Goal: Information Seeking & Learning: Learn about a topic

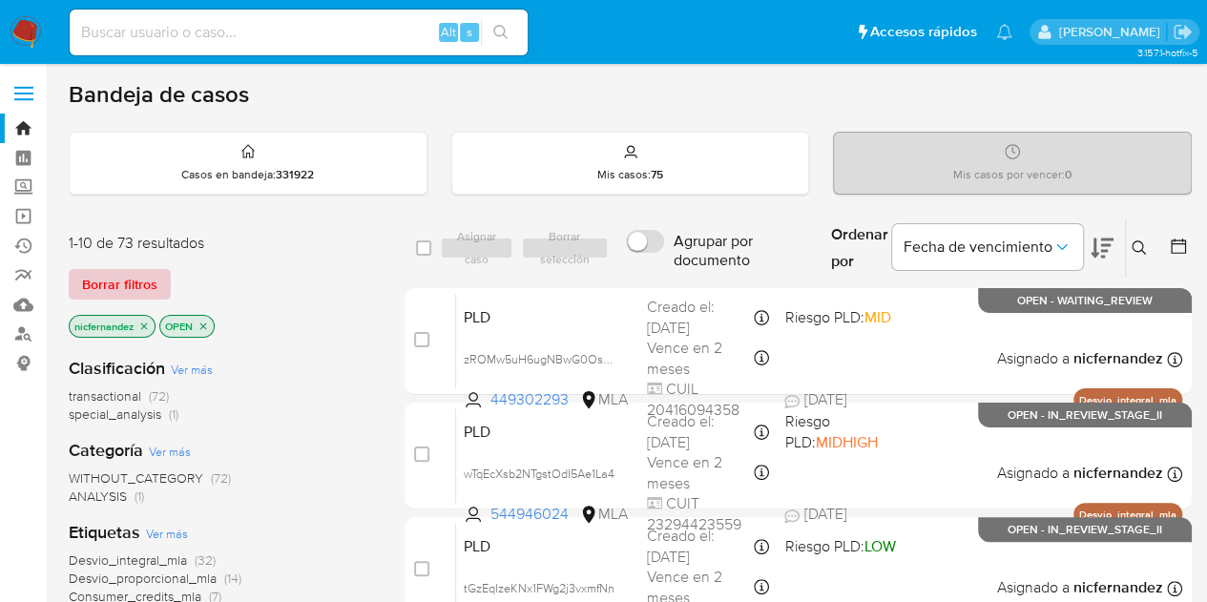
click at [116, 289] on span "Borrar filtros" at bounding box center [119, 284] width 75 height 27
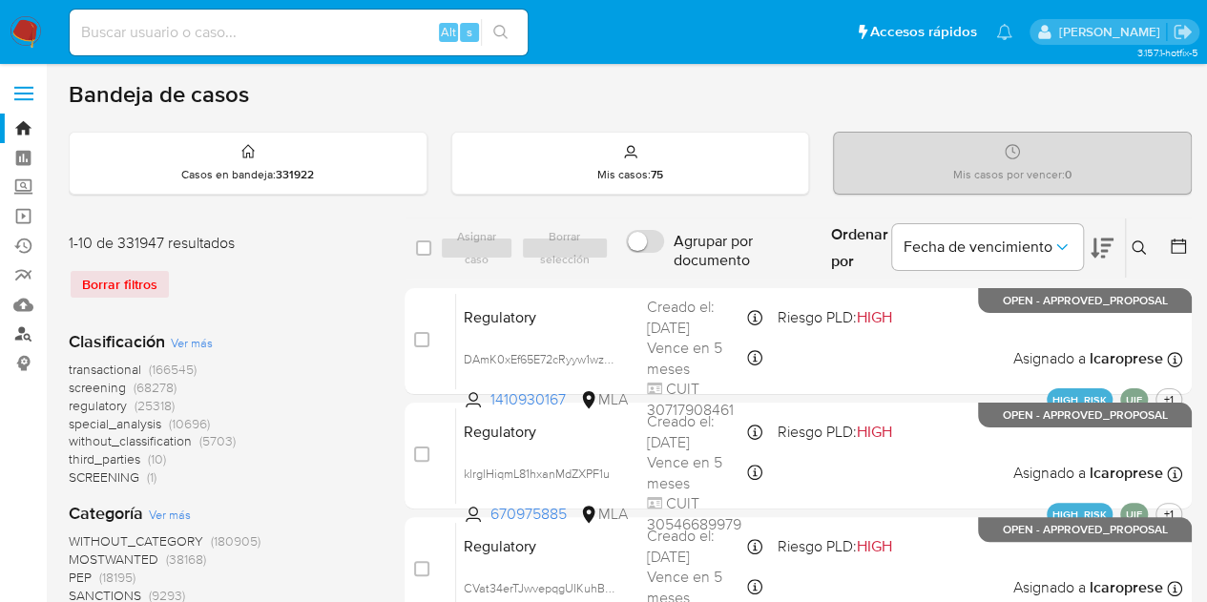
click at [23, 340] on link "Buscador de personas" at bounding box center [113, 335] width 227 height 30
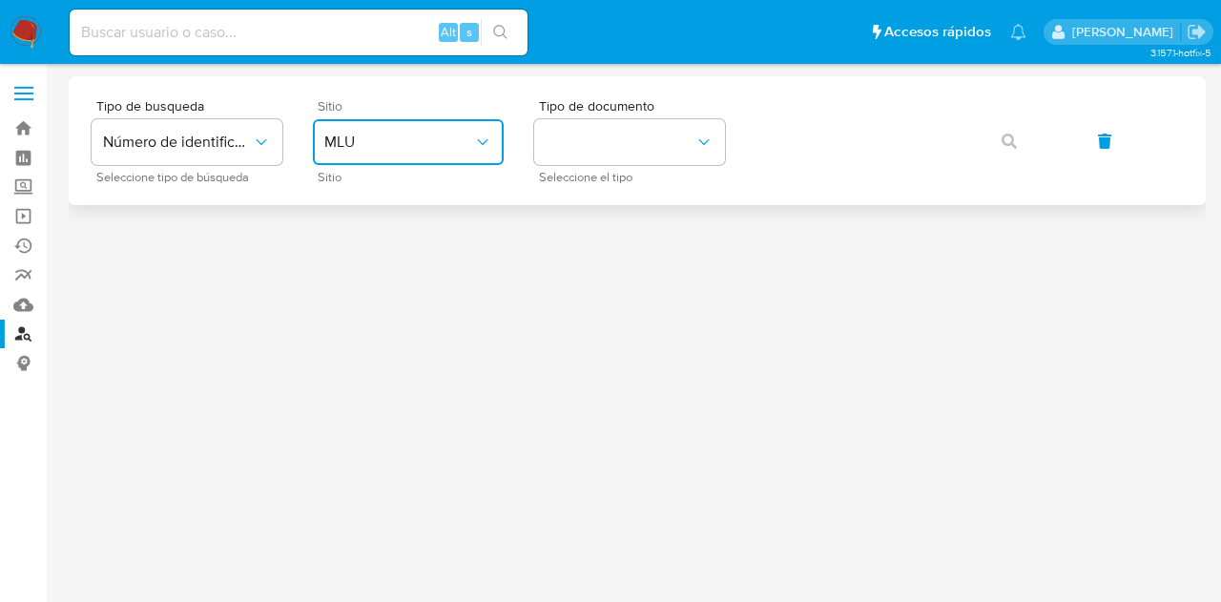
click at [456, 135] on span "MLU" at bounding box center [398, 142] width 149 height 19
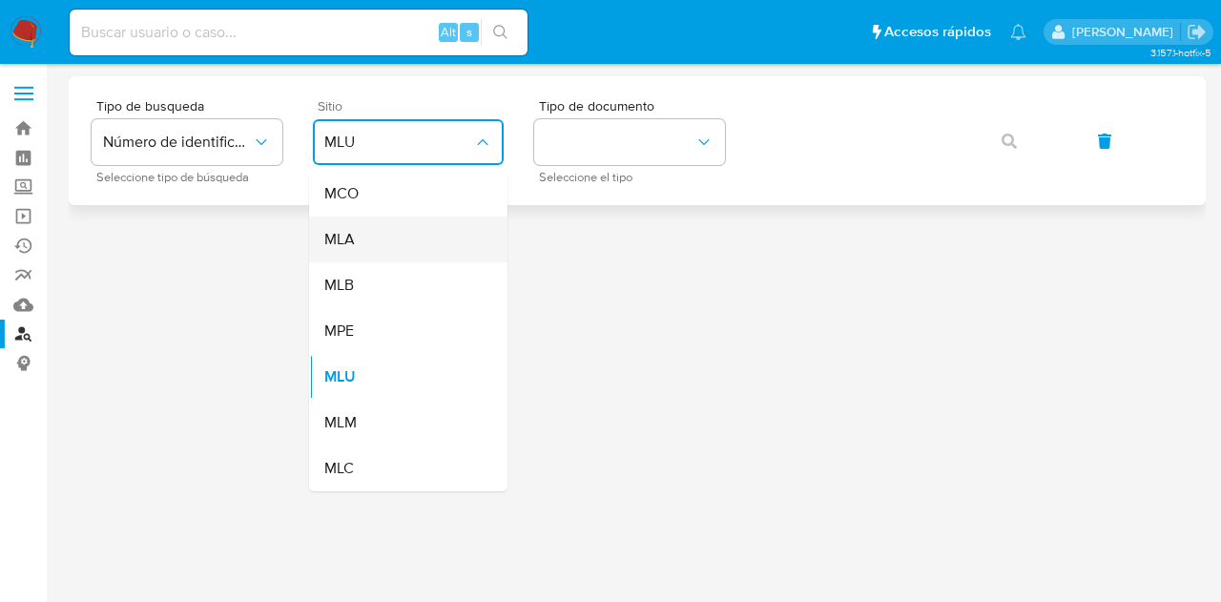
click at [394, 240] on div "MLA" at bounding box center [402, 240] width 156 height 46
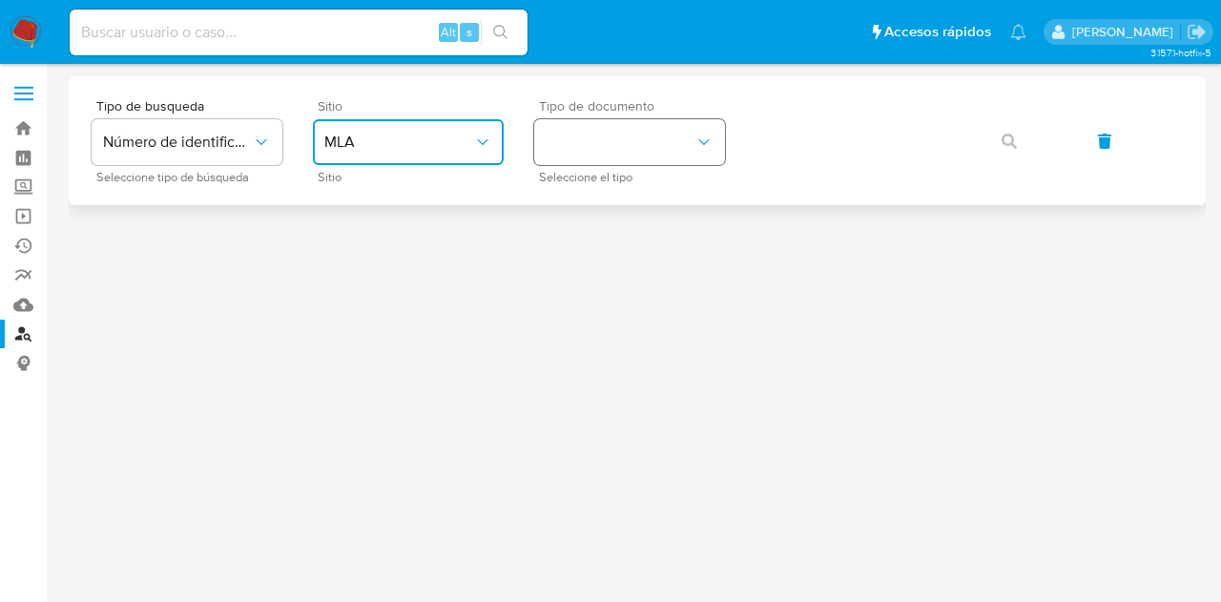
click at [610, 154] on button "identificationType" at bounding box center [629, 142] width 191 height 46
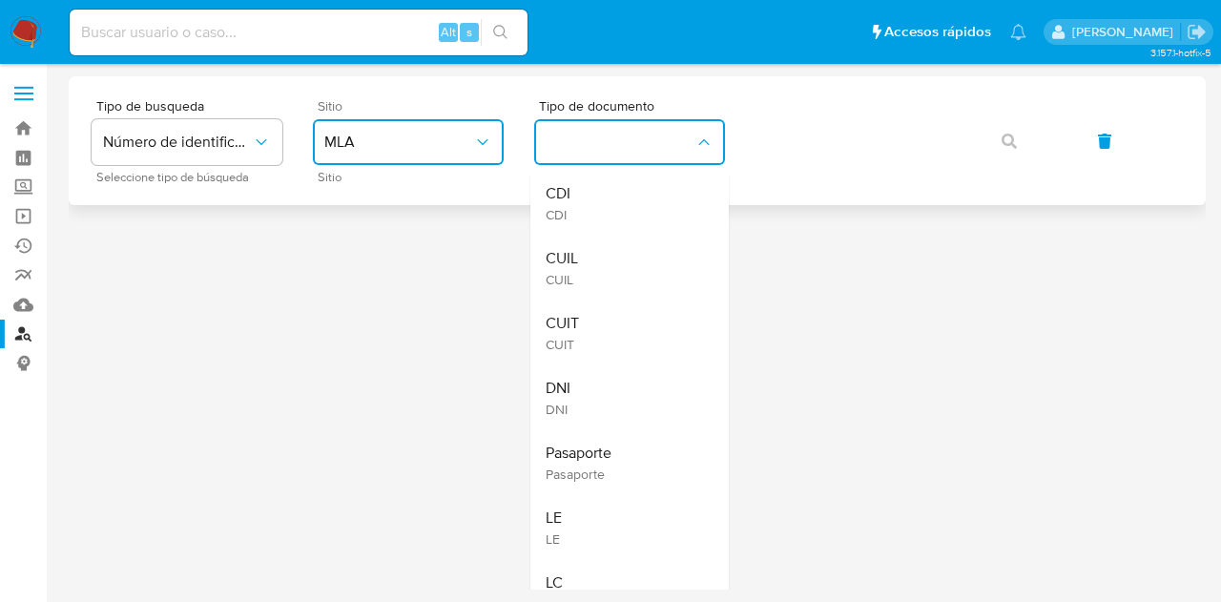
drag, startPoint x: 592, startPoint y: 257, endPoint x: 810, endPoint y: 172, distance: 234.4
click at [592, 256] on div "CUIL CUIL" at bounding box center [624, 268] width 156 height 65
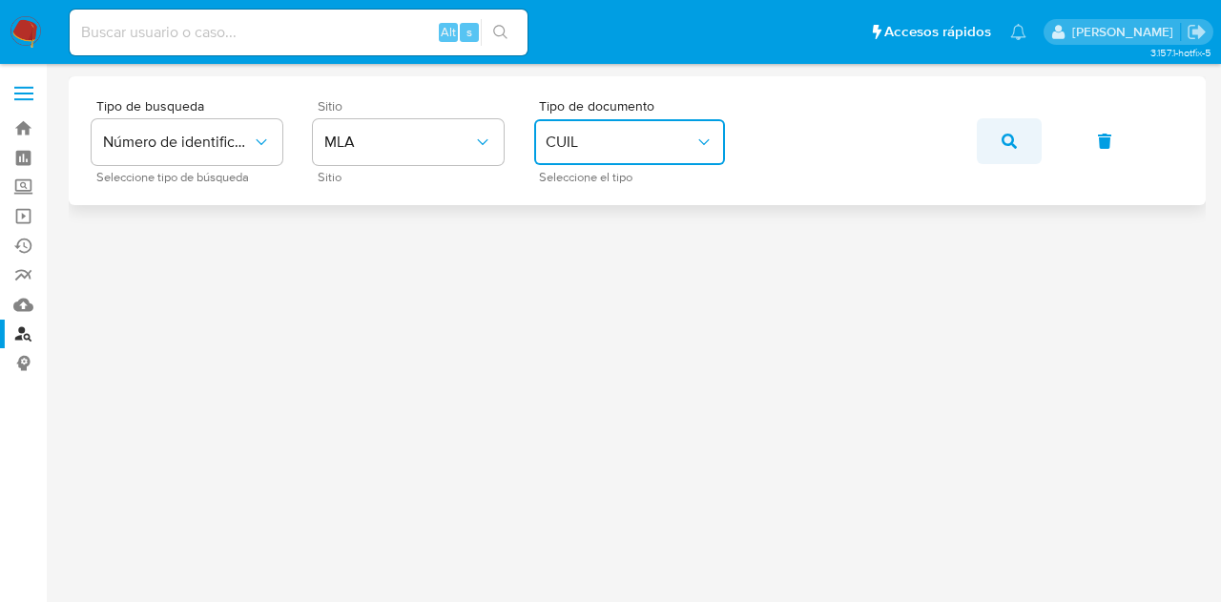
click at [1029, 135] on button "button" at bounding box center [1009, 141] width 65 height 46
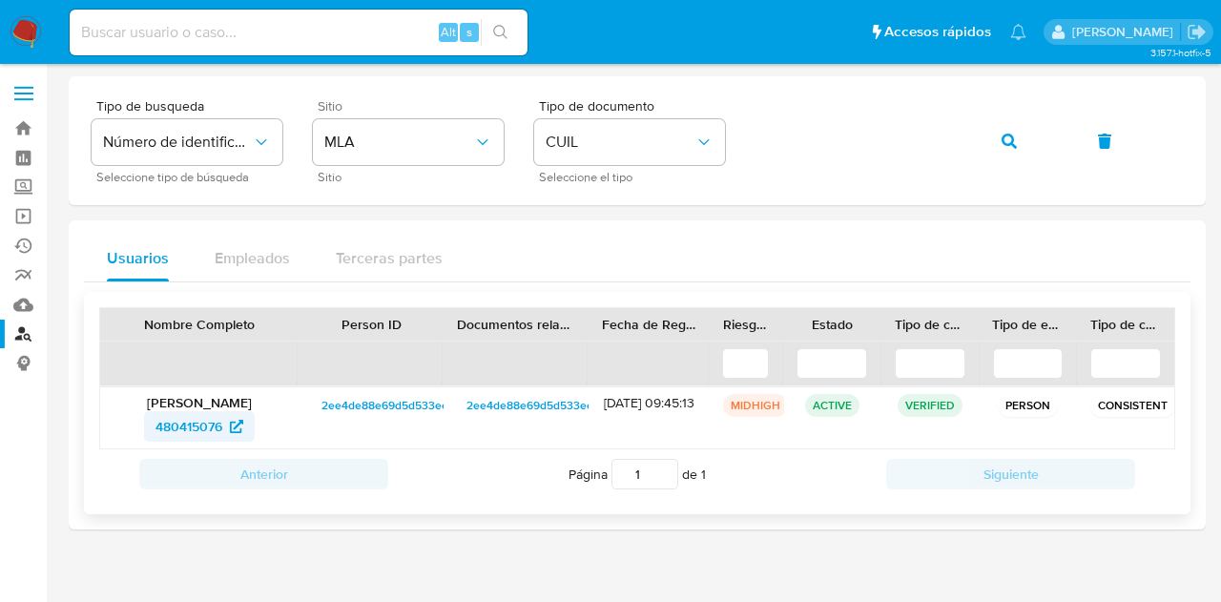
click at [208, 418] on span "480415076" at bounding box center [189, 426] width 67 height 31
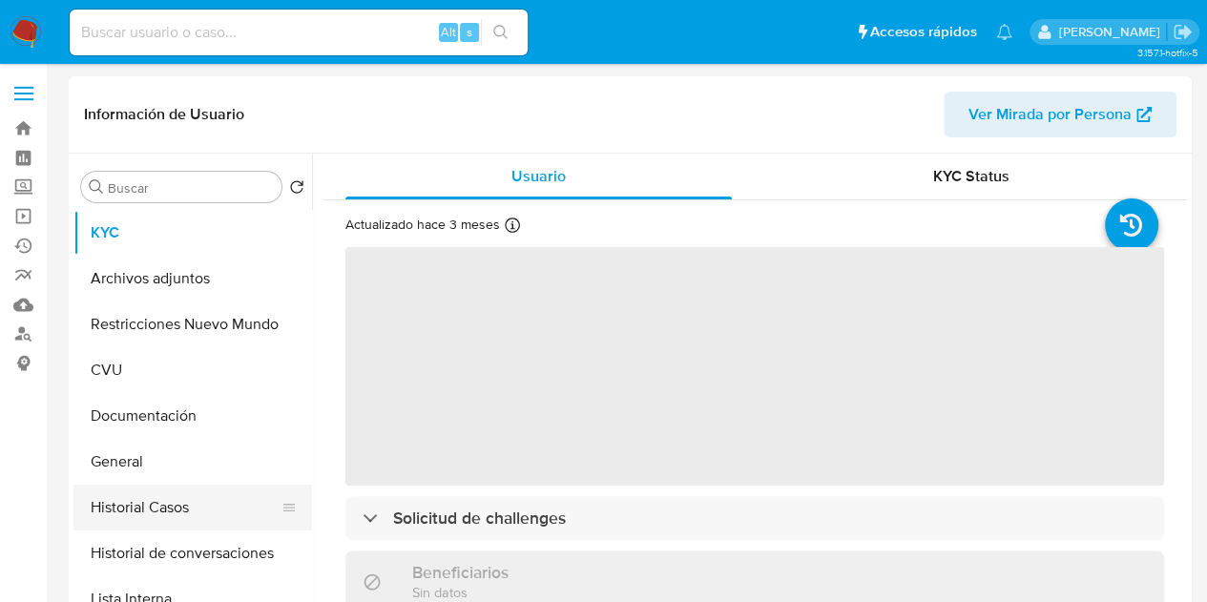
click at [158, 514] on button "Historial Casos" at bounding box center [184, 508] width 223 height 46
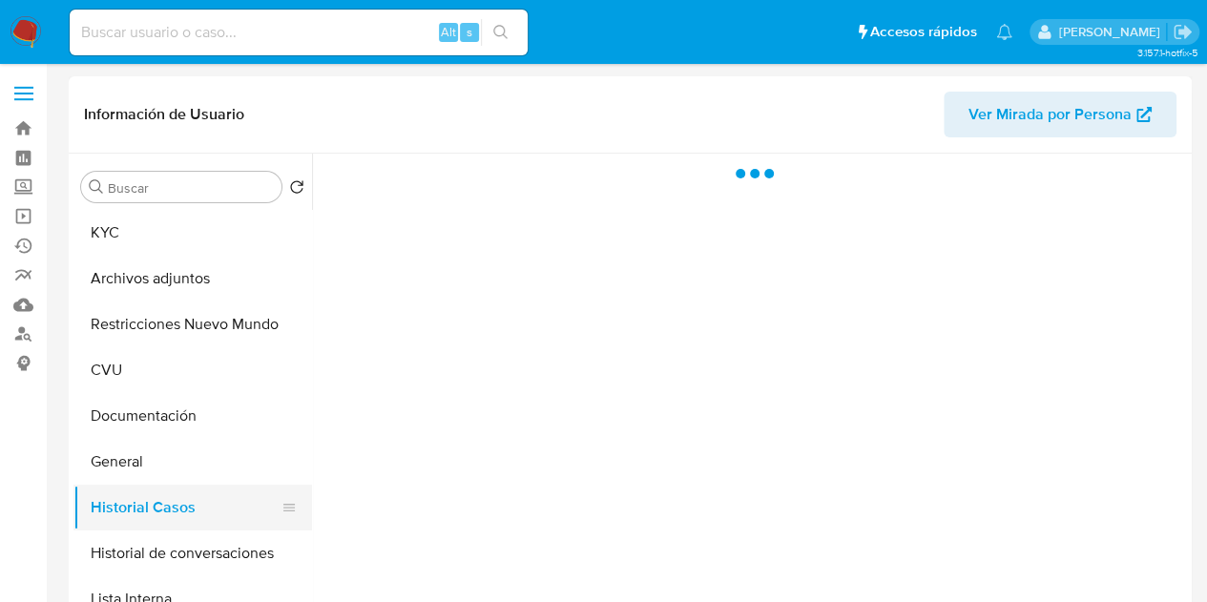
select select "10"
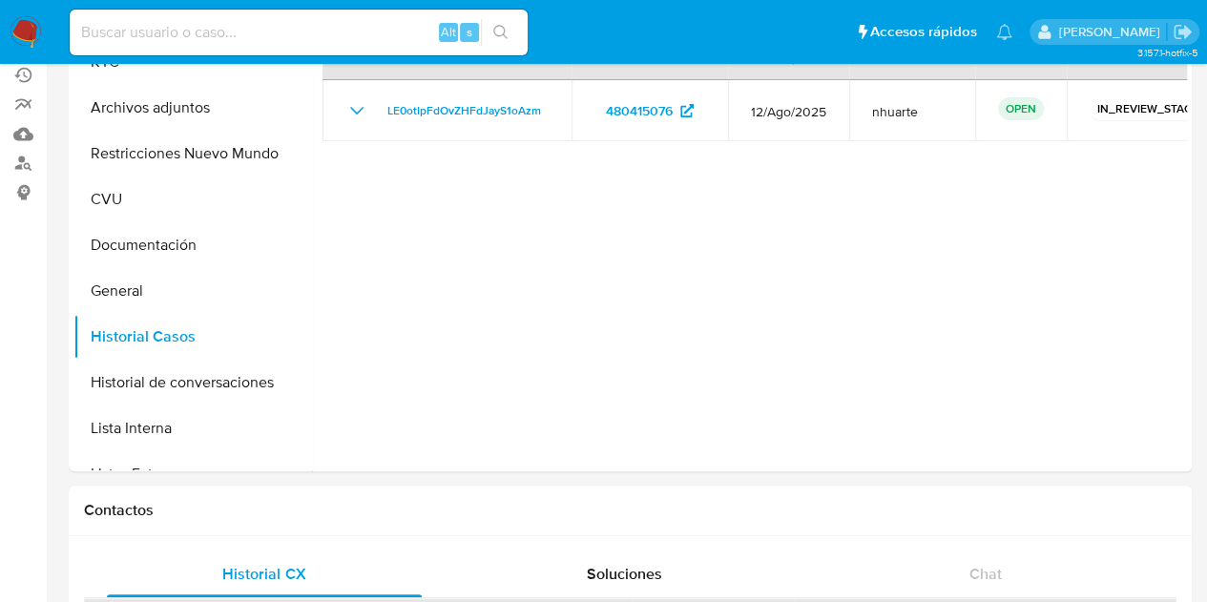
scroll to position [67, 0]
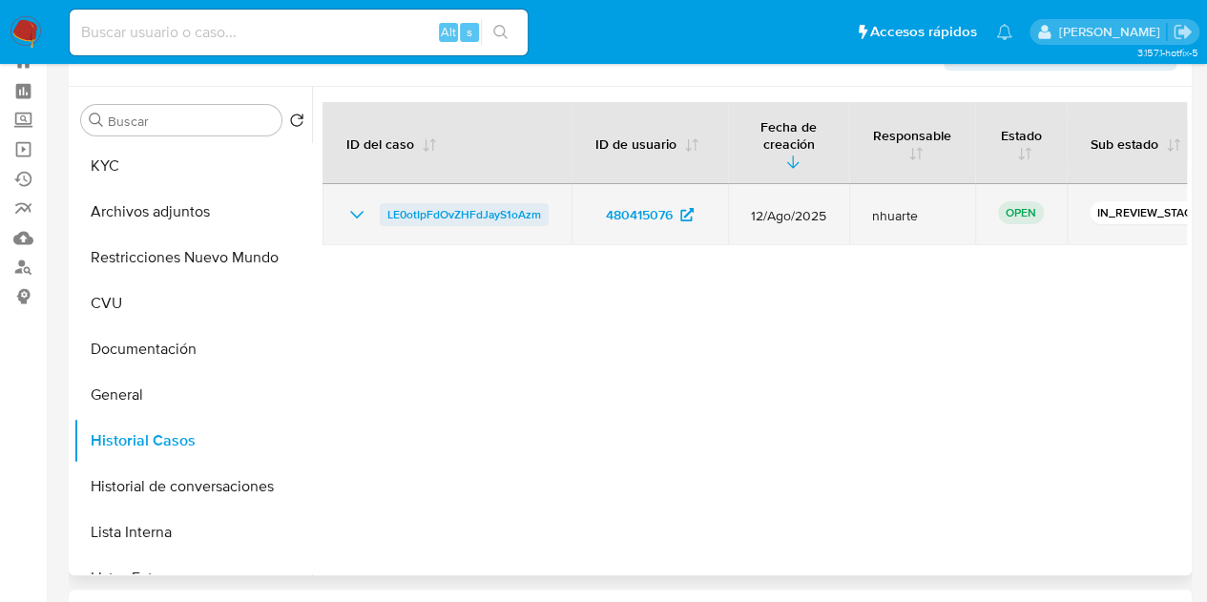
click at [447, 203] on span "LE0otIpFdOvZHFdJayS1oAzm" at bounding box center [464, 214] width 154 height 23
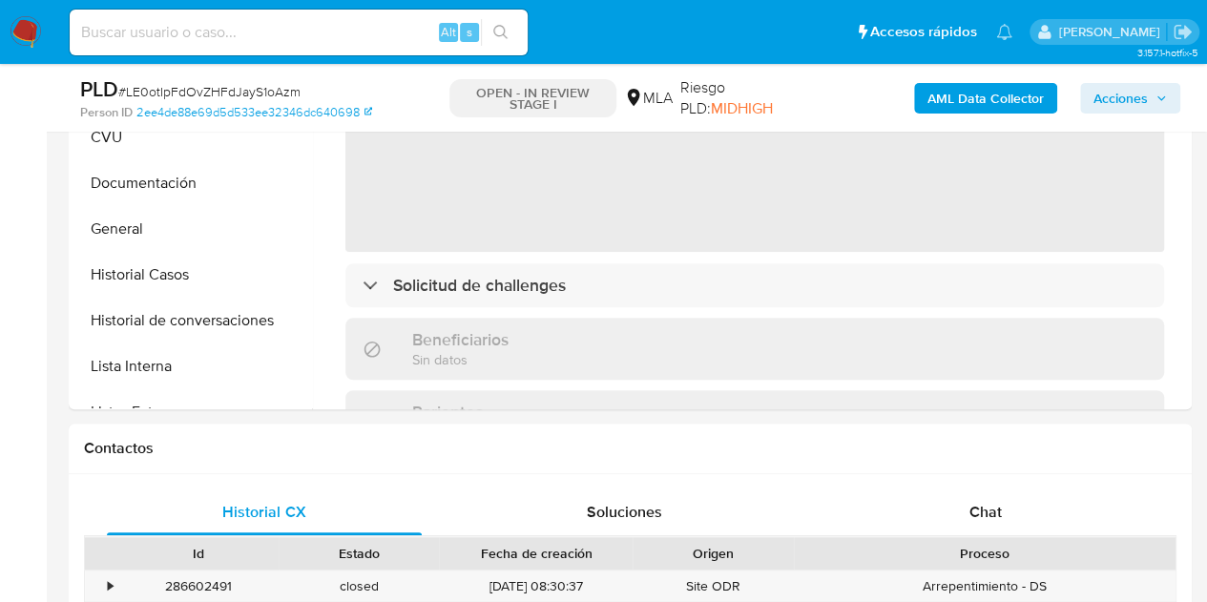
scroll to position [803, 0]
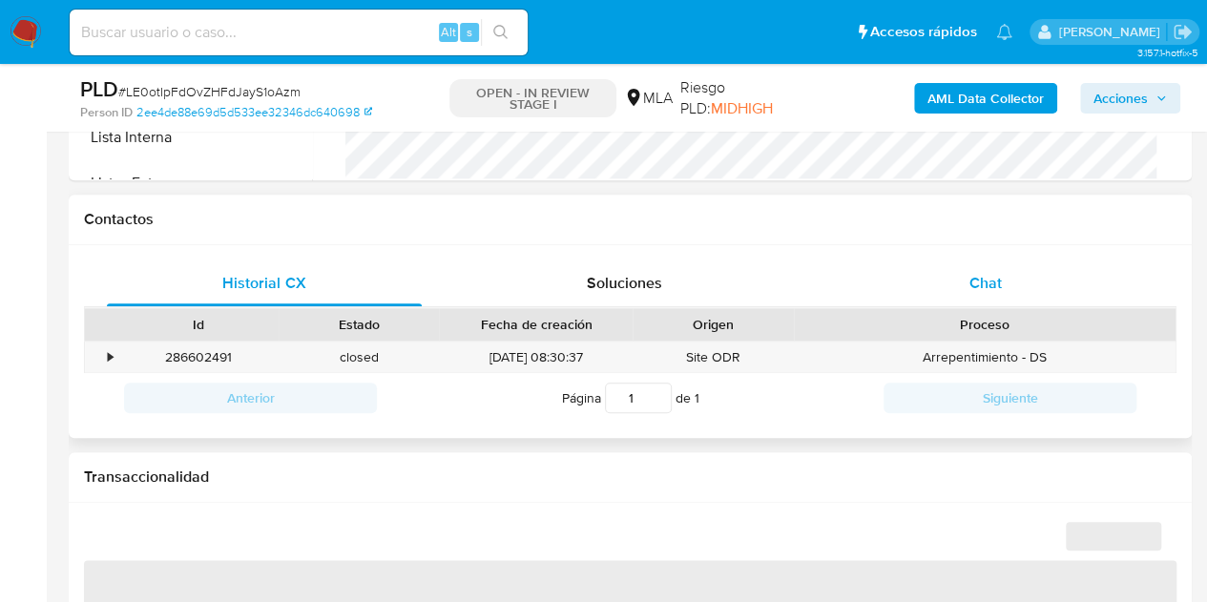
select select "10"
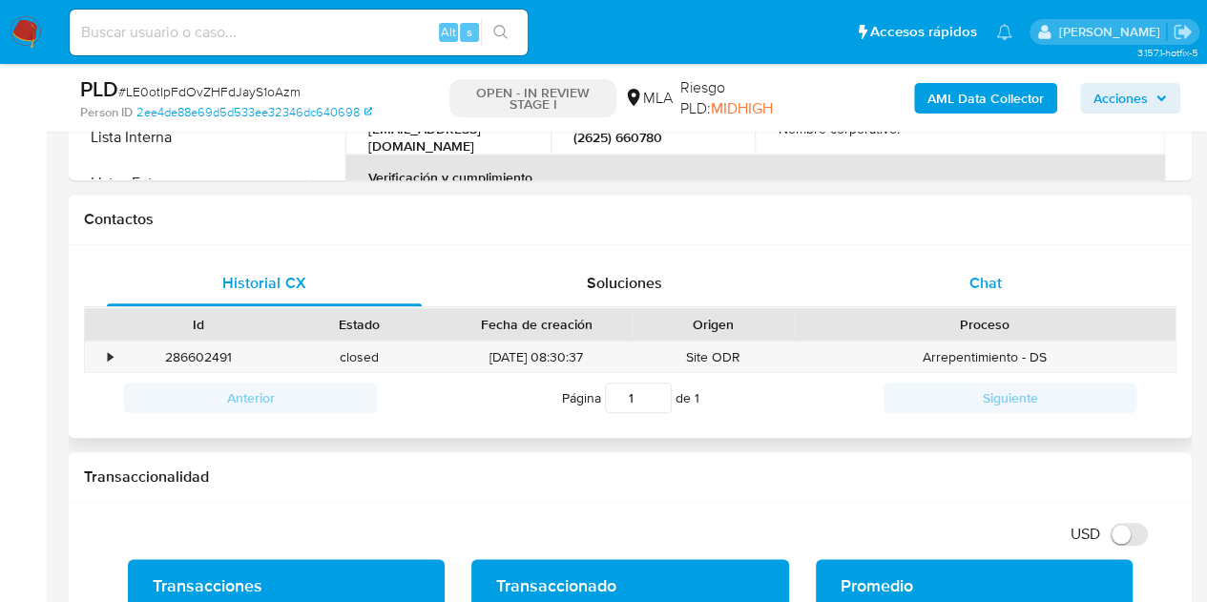
click at [1009, 294] on div "Chat" at bounding box center [985, 283] width 315 height 46
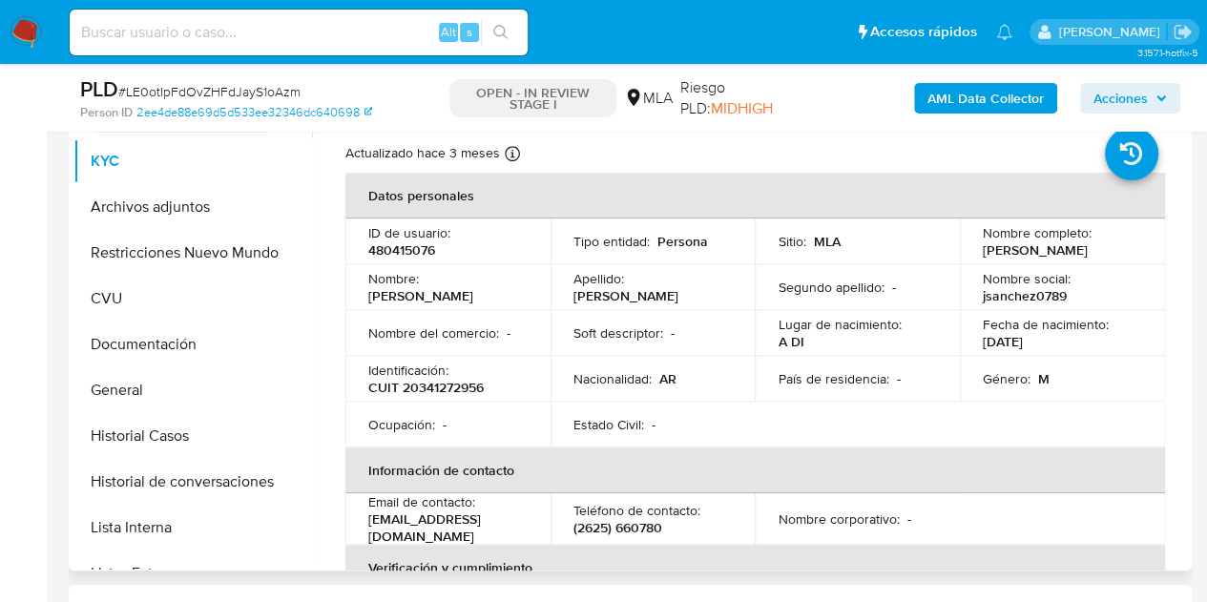
scroll to position [492, 0]
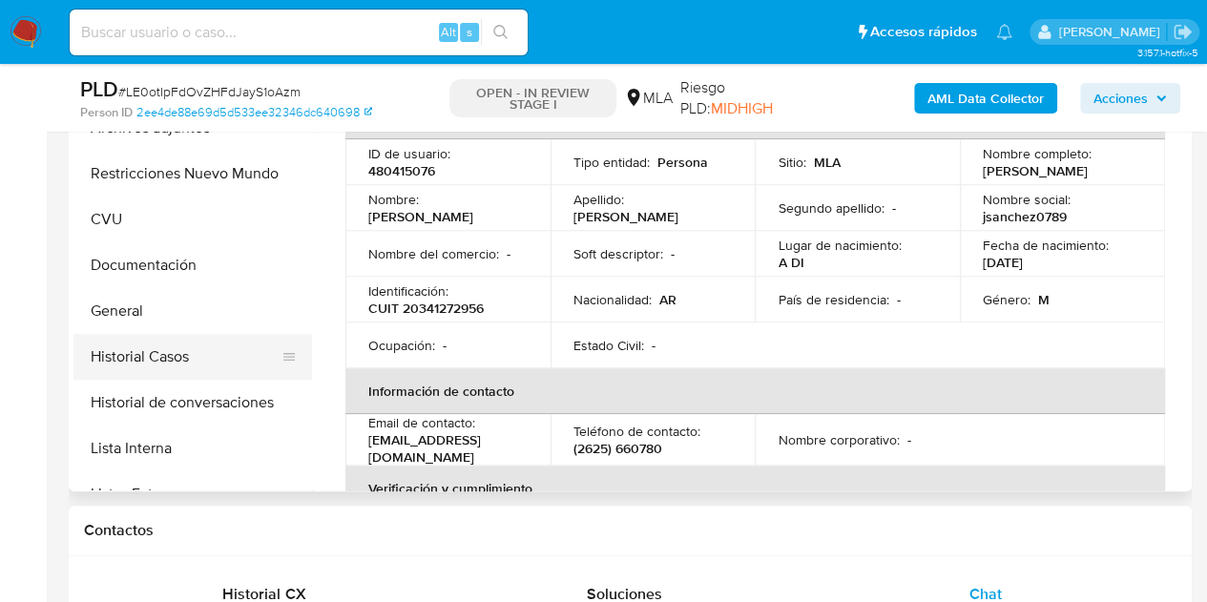
click at [141, 359] on button "Historial Casos" at bounding box center [184, 357] width 223 height 46
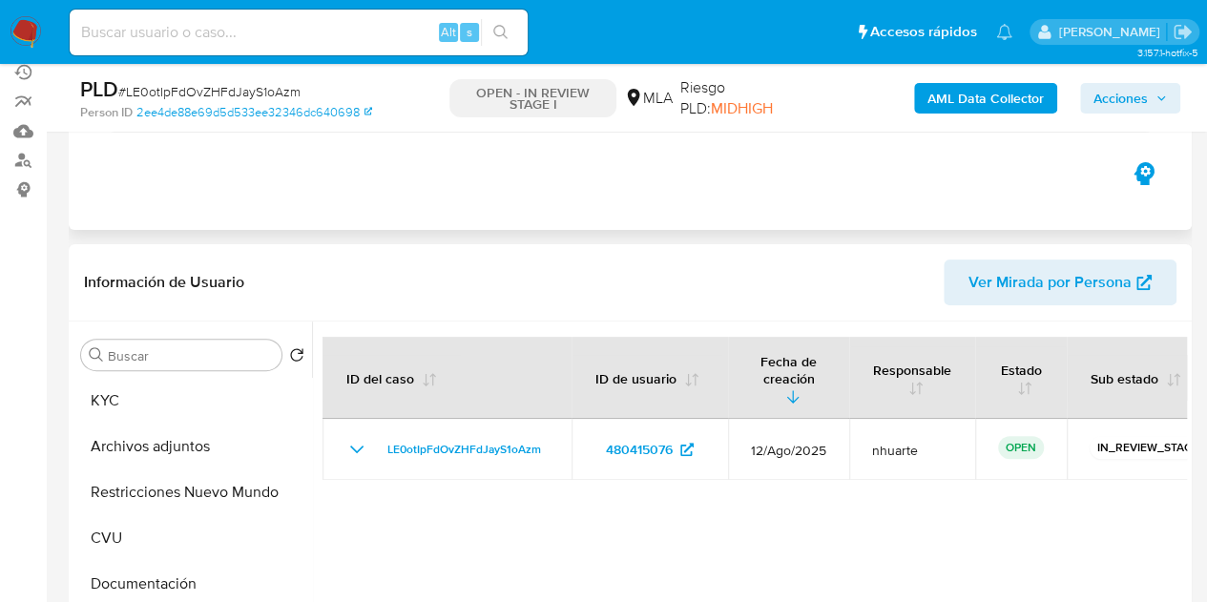
scroll to position [147, 0]
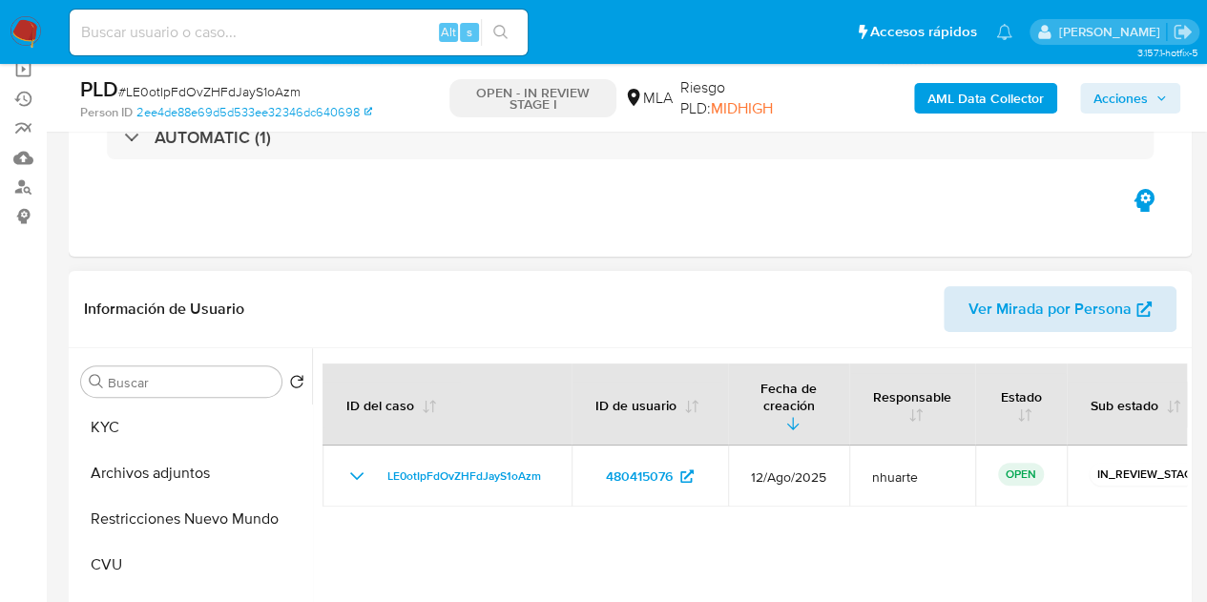
drag, startPoint x: 997, startPoint y: 335, endPoint x: 1013, endPoint y: 317, distance: 24.3
click at [1005, 327] on div "Información de Usuario Ver Mirada por Persona" at bounding box center [630, 309] width 1123 height 77
click at [1013, 317] on span "Ver Mirada por Persona" at bounding box center [1049, 309] width 163 height 46
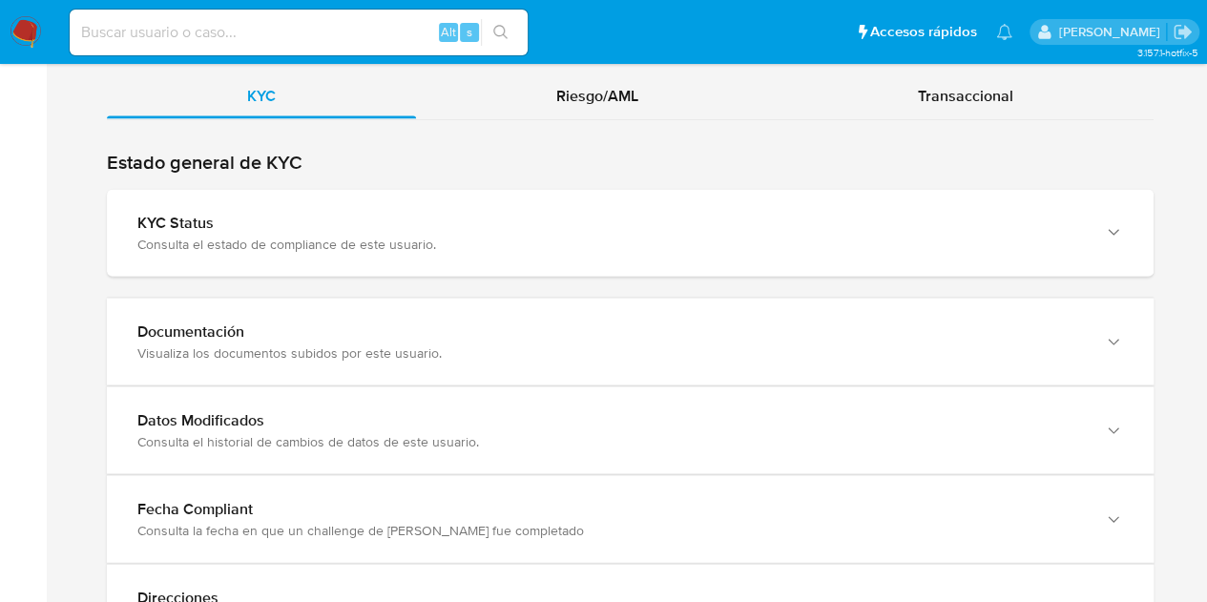
scroll to position [1865, 0]
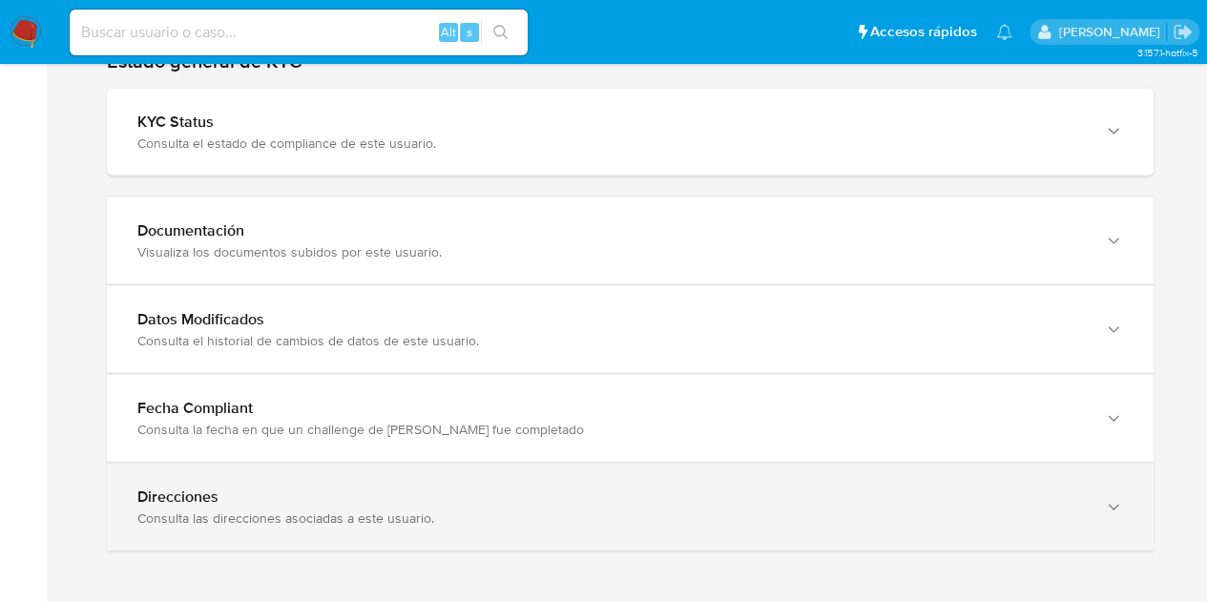
click at [1050, 493] on div "Direcciones" at bounding box center [610, 497] width 947 height 19
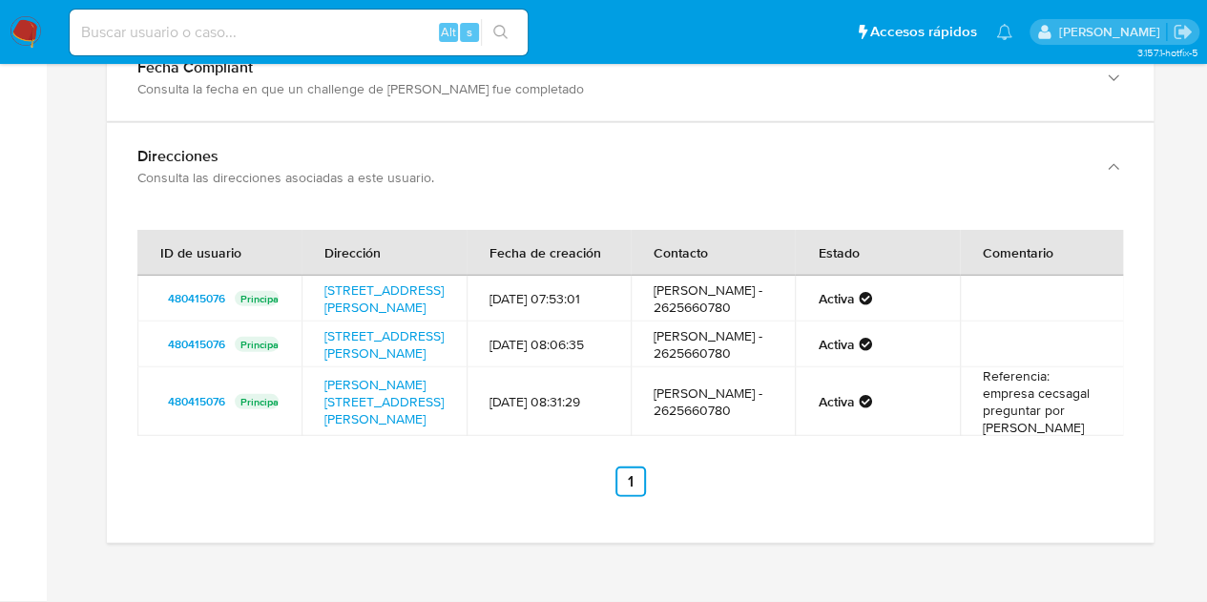
scroll to position [2229, 0]
click at [395, 411] on link "[PERSON_NAME][STREET_ADDRESS][PERSON_NAME]" at bounding box center [383, 401] width 119 height 53
click at [384, 341] on link "[STREET_ADDRESS][PERSON_NAME]" at bounding box center [383, 344] width 119 height 36
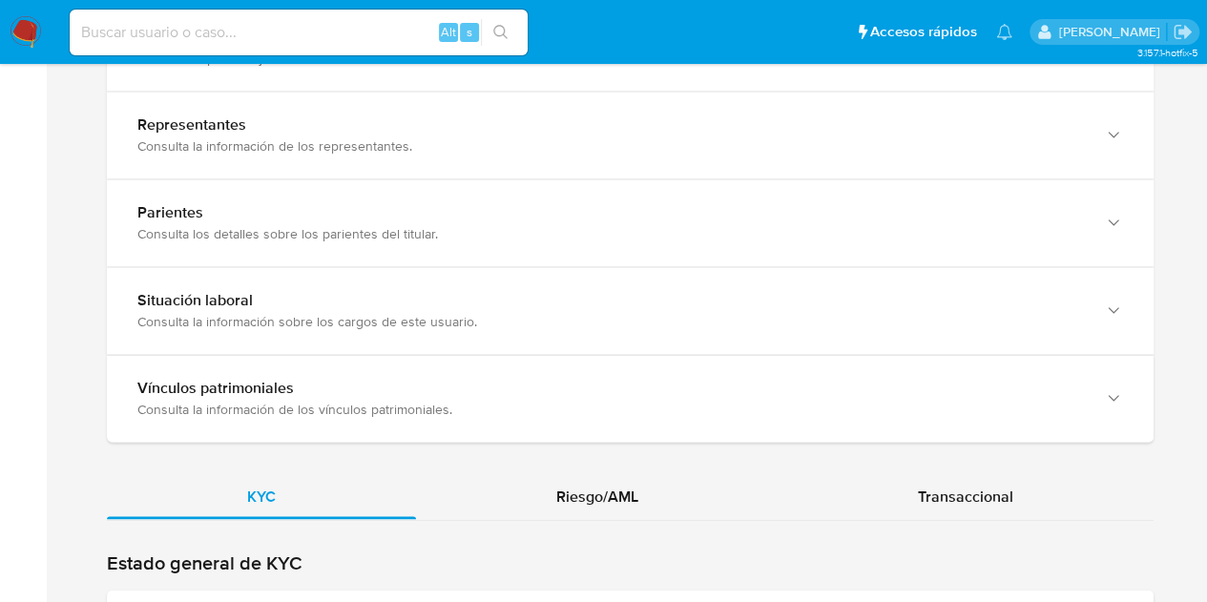
scroll to position [1563, 0]
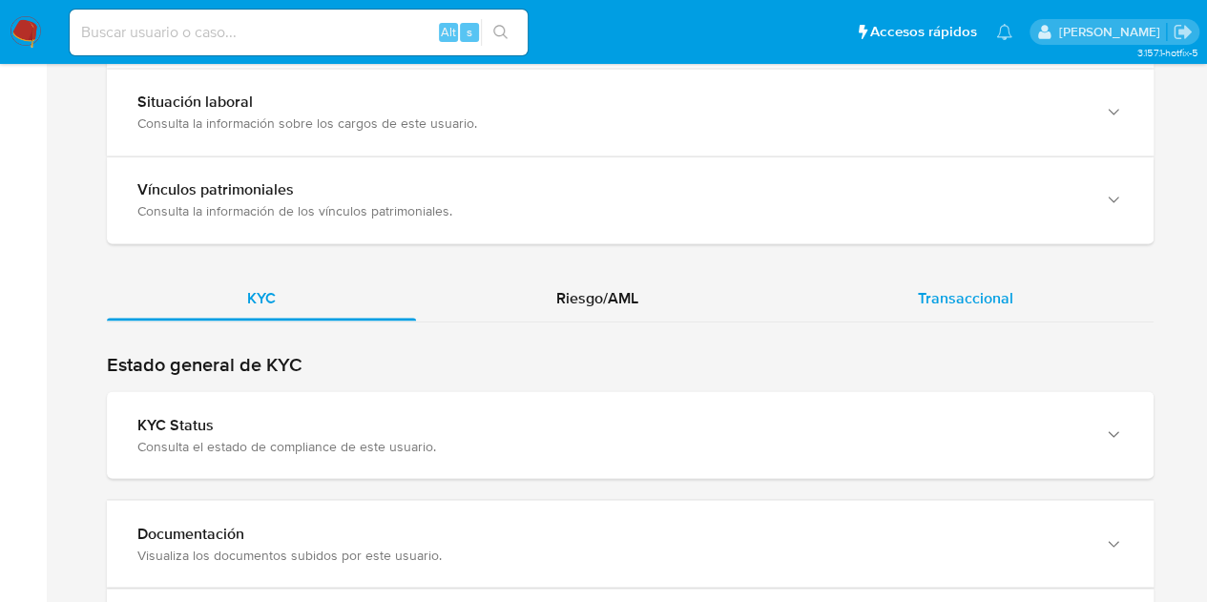
click at [990, 297] on span "Transaccional" at bounding box center [965, 297] width 95 height 22
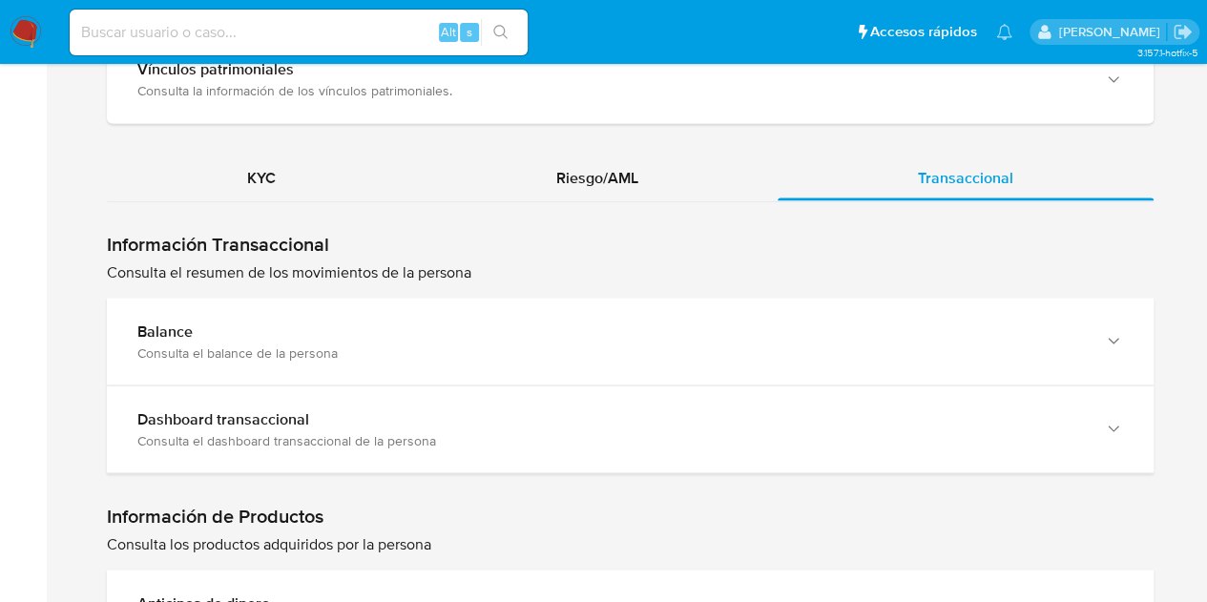
scroll to position [1817, 0]
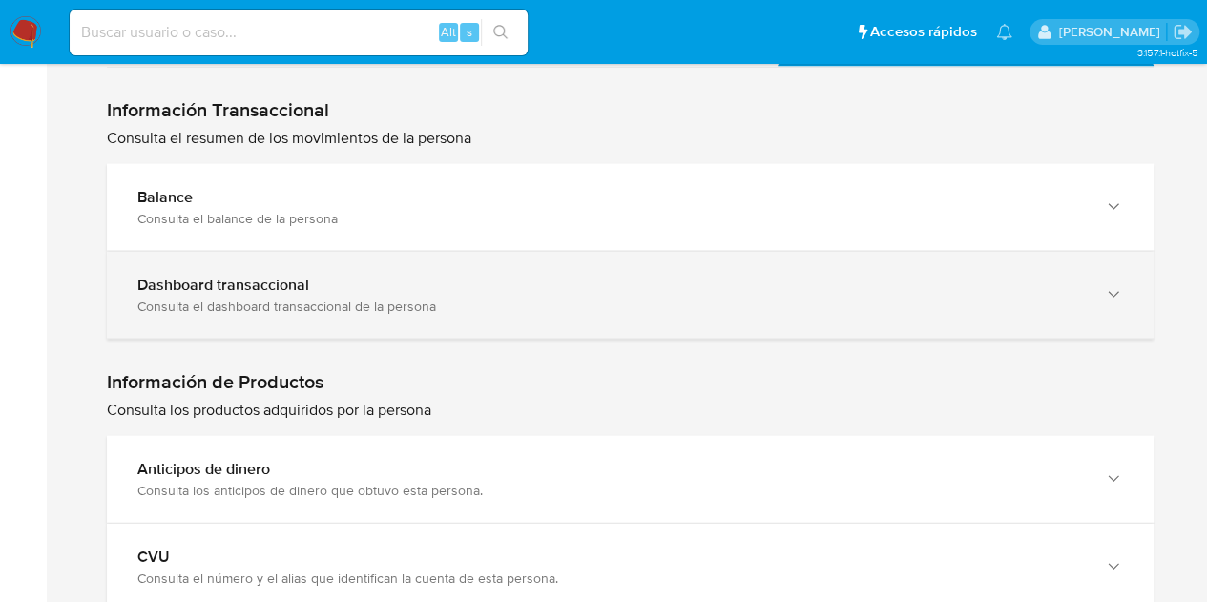
click at [1022, 298] on div "Consulta el dashboard transaccional de la persona" at bounding box center [610, 306] width 947 height 17
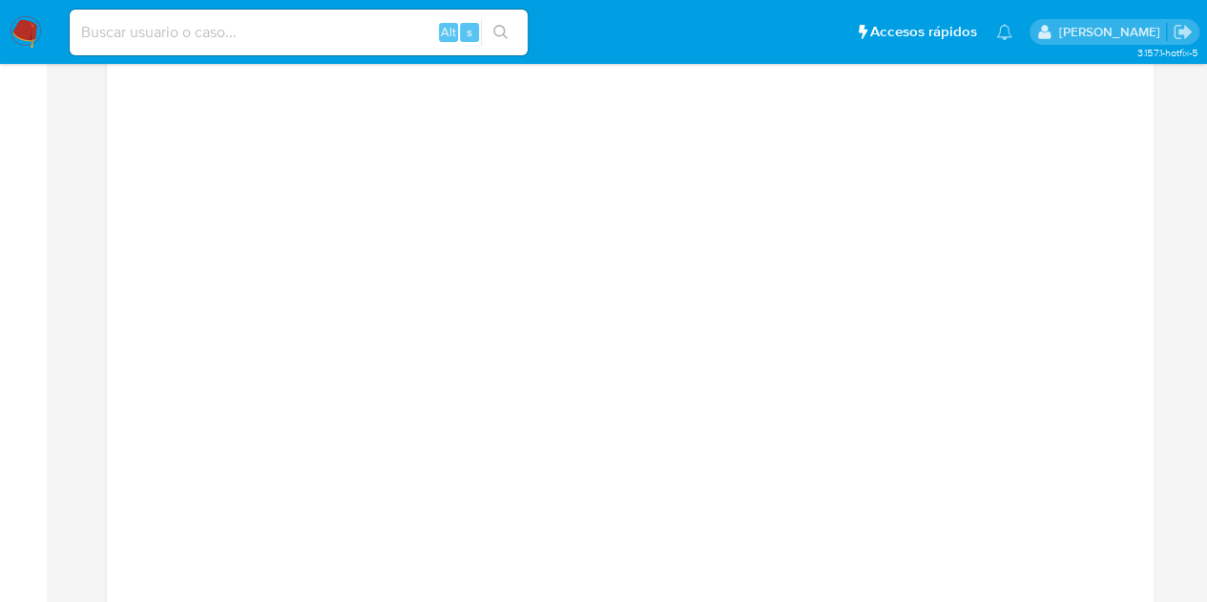
scroll to position [2000, 0]
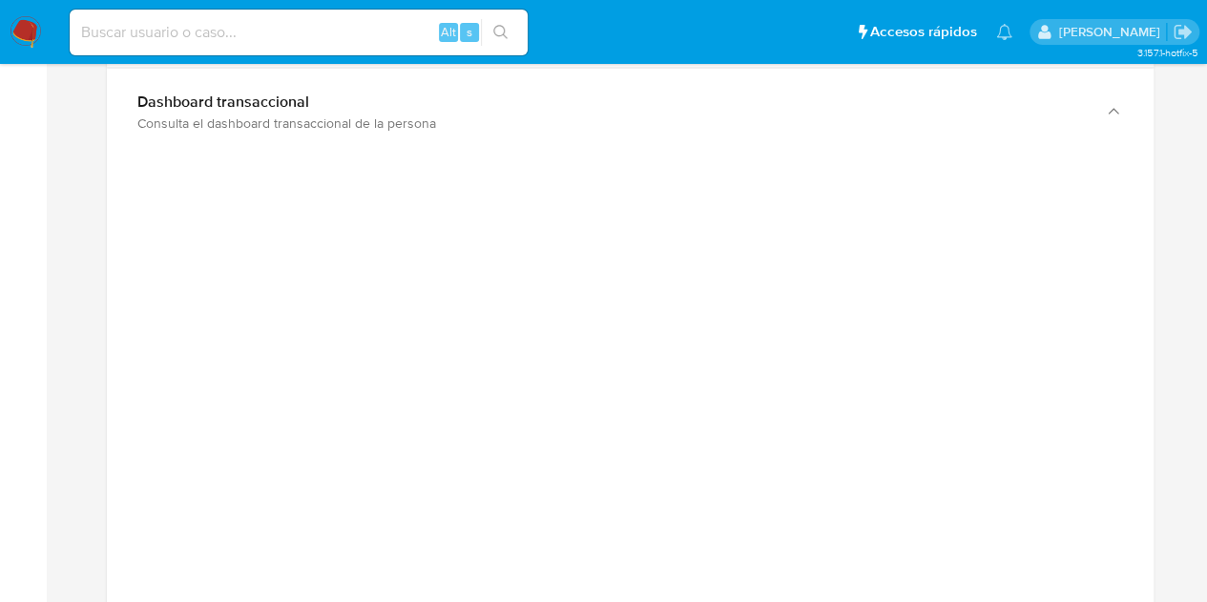
click at [48, 362] on main "3.157.1-hotfix-5 Home Información de la persona Nivel de conocimiento Verificad…" at bounding box center [603, 266] width 1207 height 4533
click at [0, 316] on aside "Bandeja Tablero Screening Búsqueda en Listas Watchlist Herramientas Operaciones…" at bounding box center [23, 266] width 47 height 4533
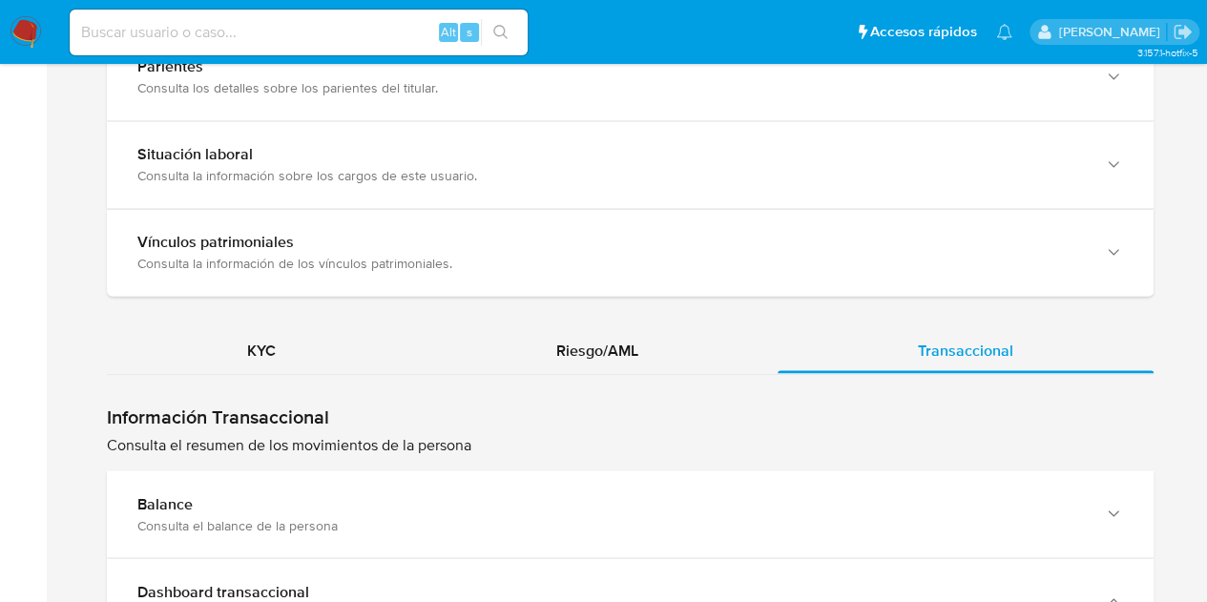
scroll to position [1662, 0]
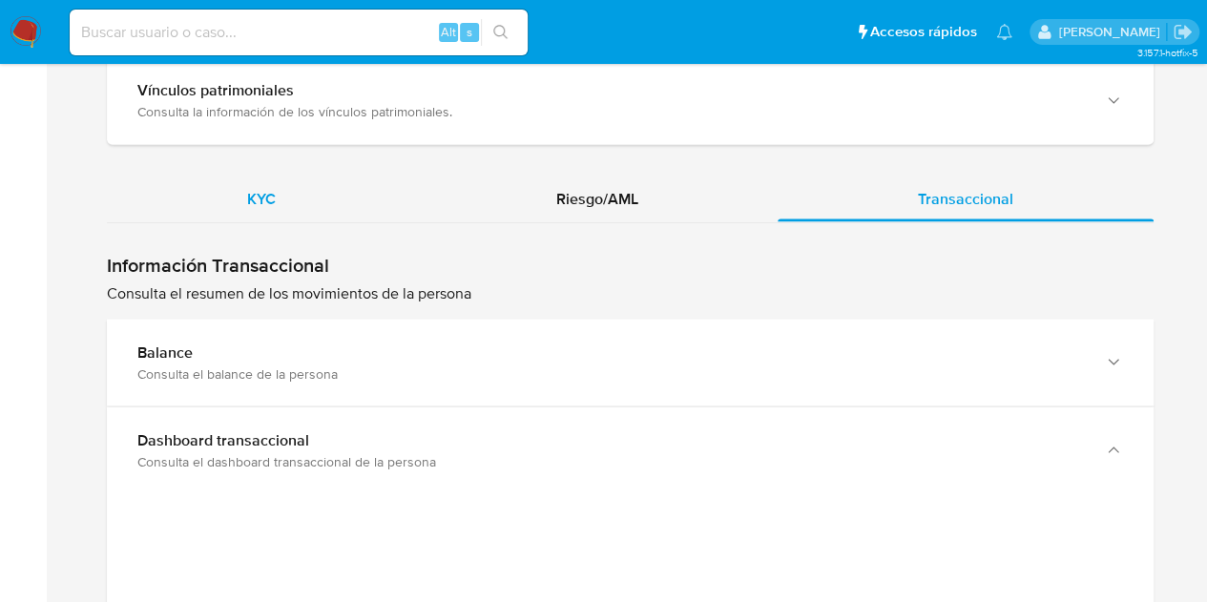
click at [349, 205] on div "KYC" at bounding box center [261, 199] width 309 height 46
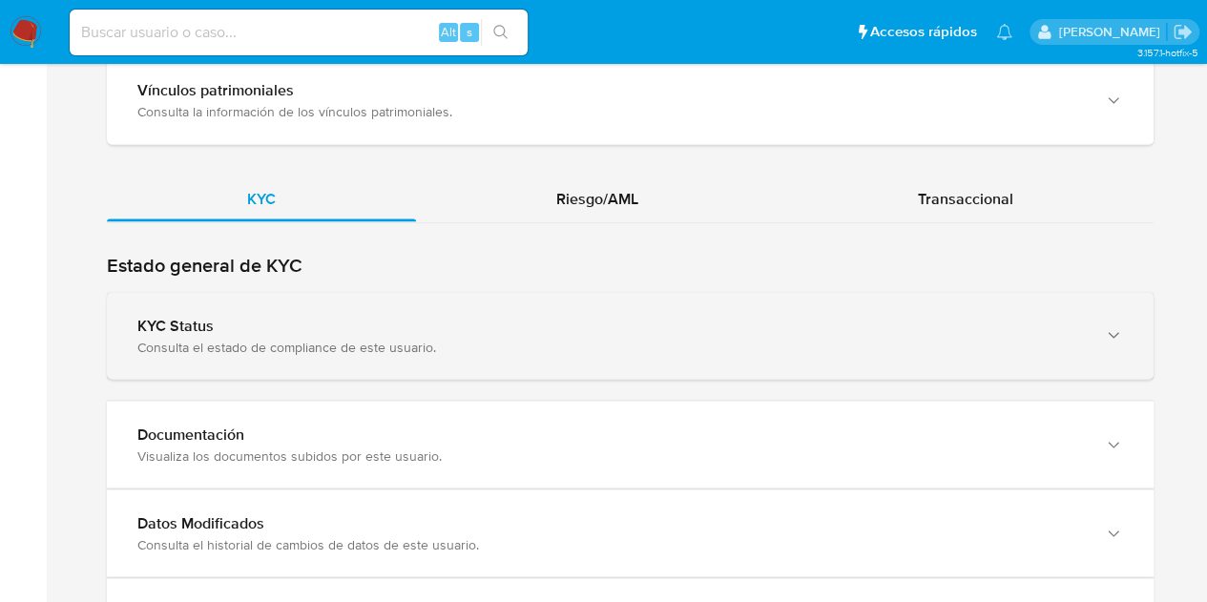
click at [513, 338] on div "Consulta el estado de compliance de este usuario." at bounding box center [610, 346] width 947 height 17
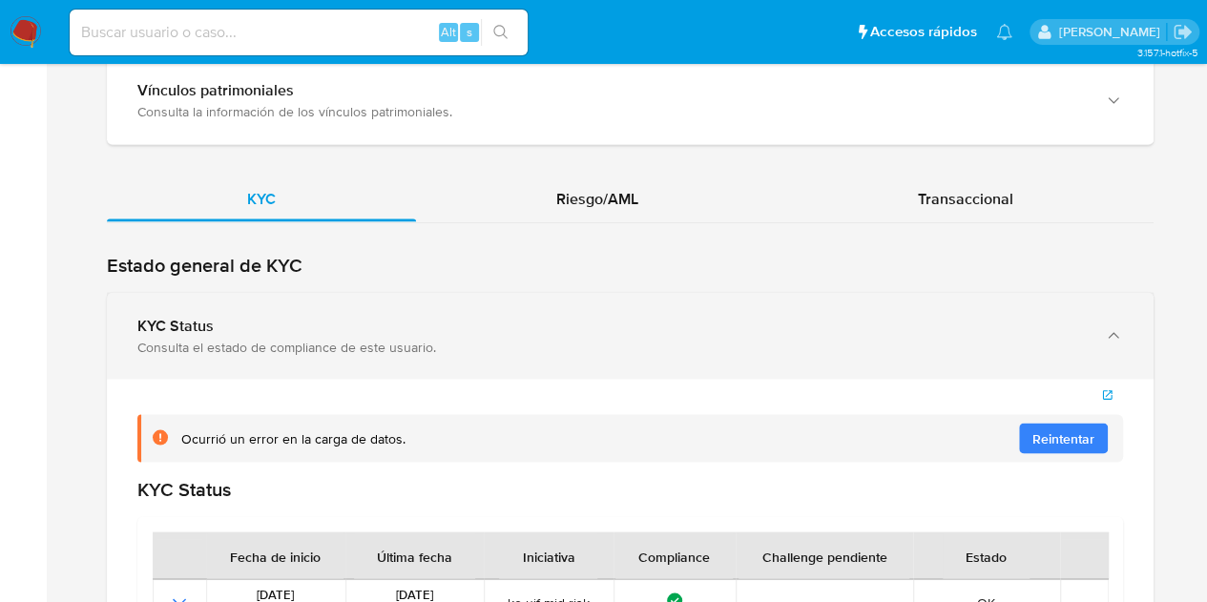
click at [513, 338] on div "Consulta el estado de compliance de este usuario." at bounding box center [610, 346] width 947 height 17
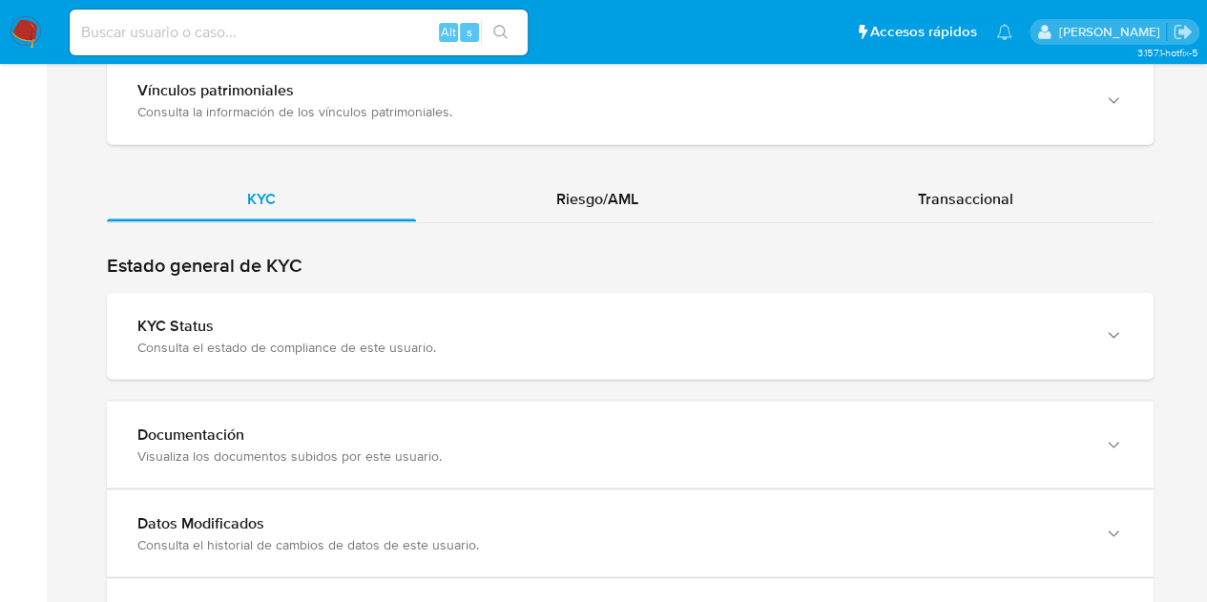
scroll to position [1794, 0]
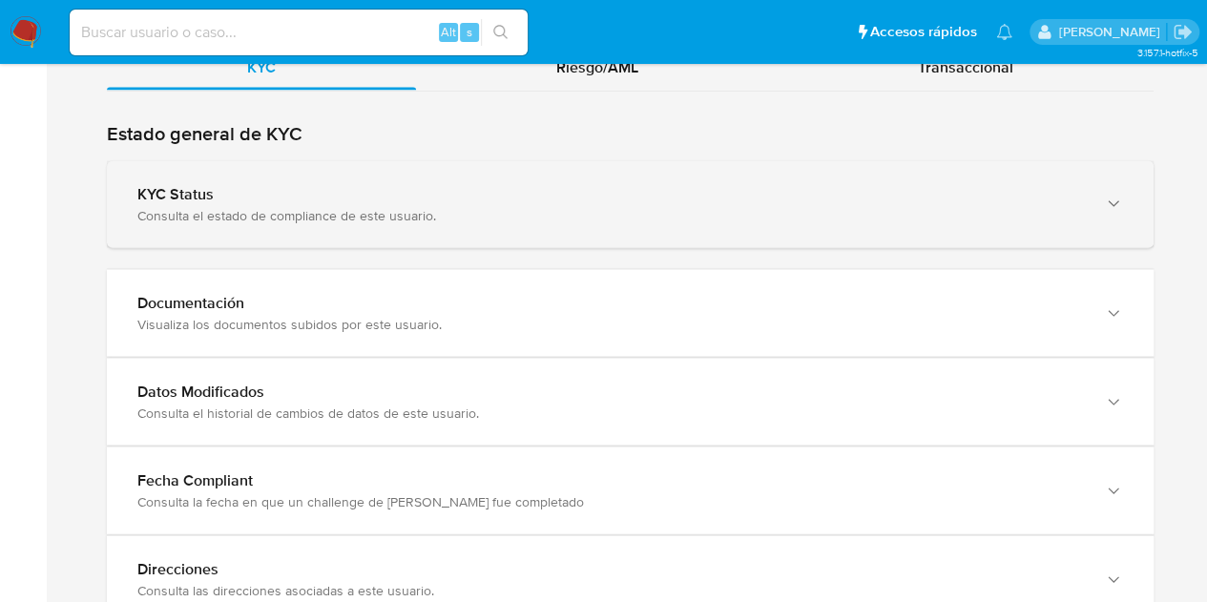
click at [443, 206] on div "Consulta el estado de compliance de este usuario." at bounding box center [610, 214] width 947 height 17
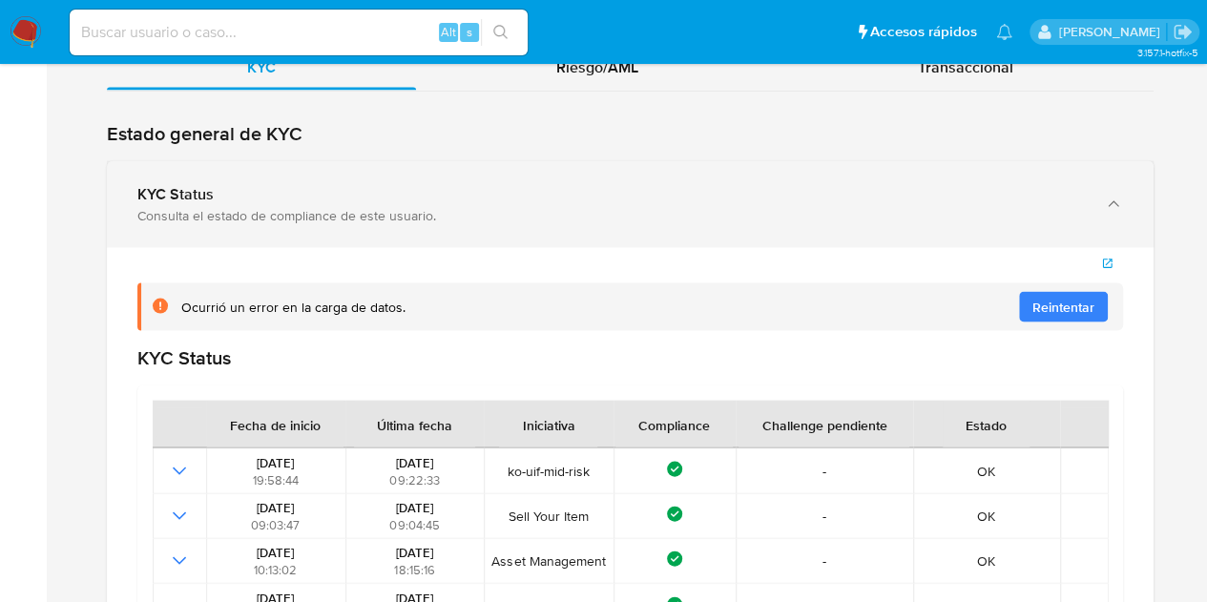
click at [443, 206] on div "Consulta el estado de compliance de este usuario." at bounding box center [610, 214] width 947 height 17
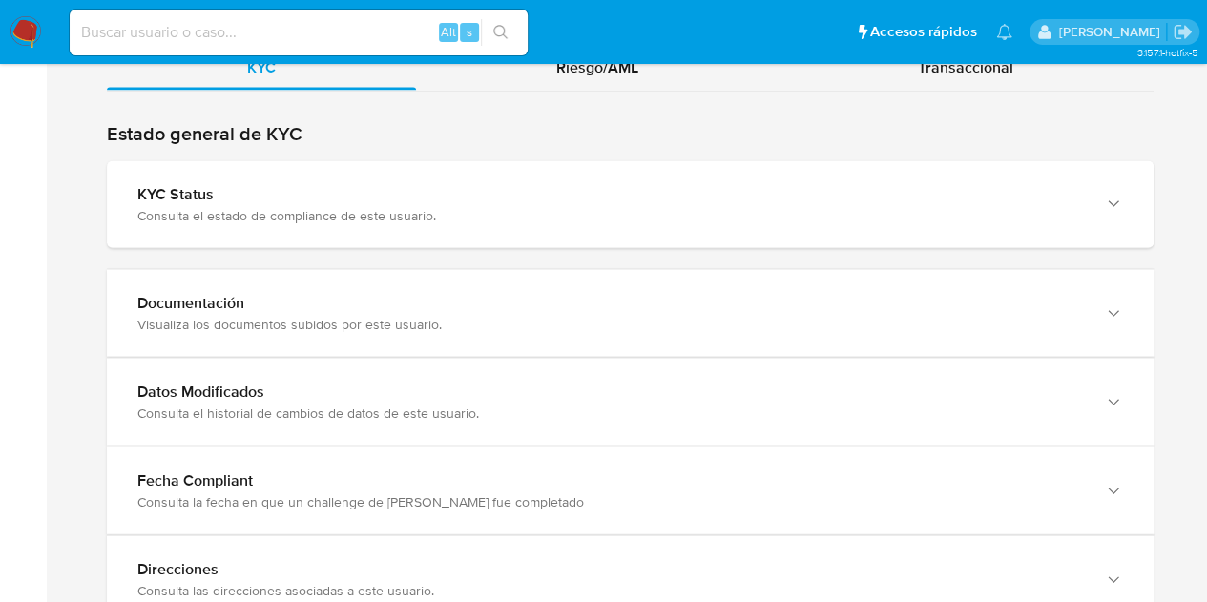
scroll to position [1865, 0]
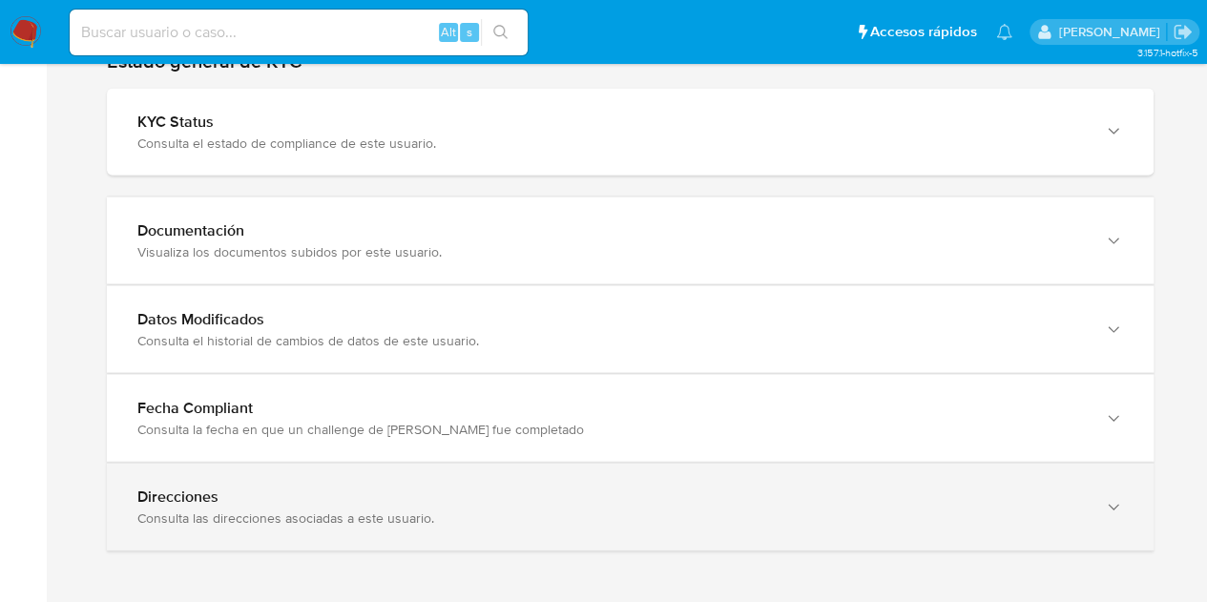
click at [918, 537] on div "Direcciones Consulta las direcciones asociadas a este usuario." at bounding box center [630, 507] width 1047 height 87
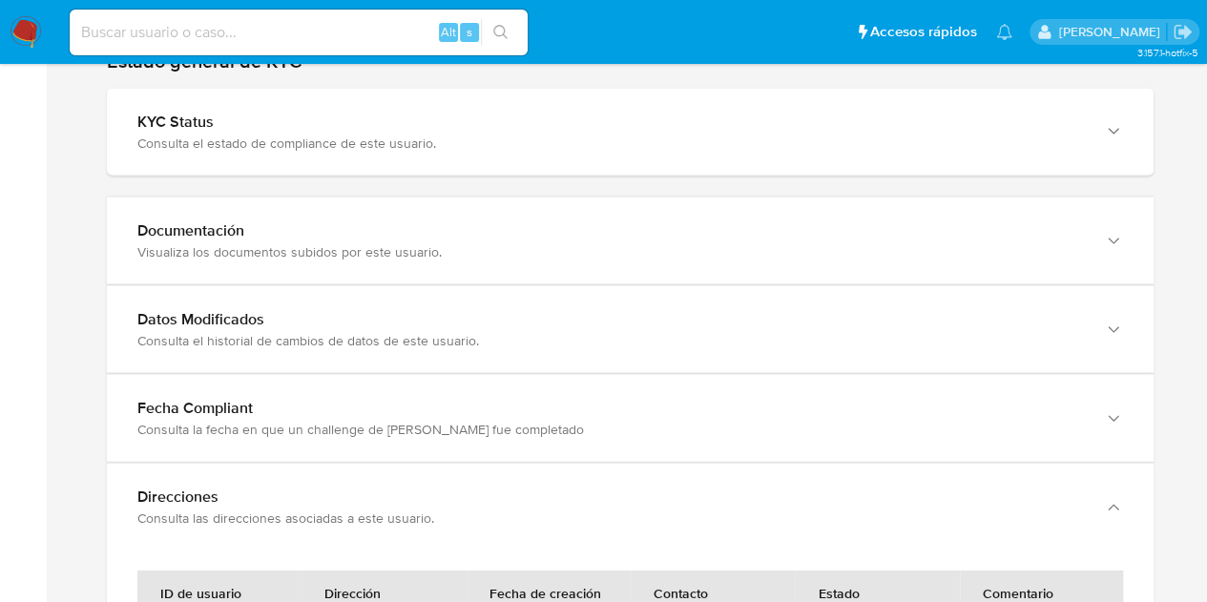
scroll to position [2244, 0]
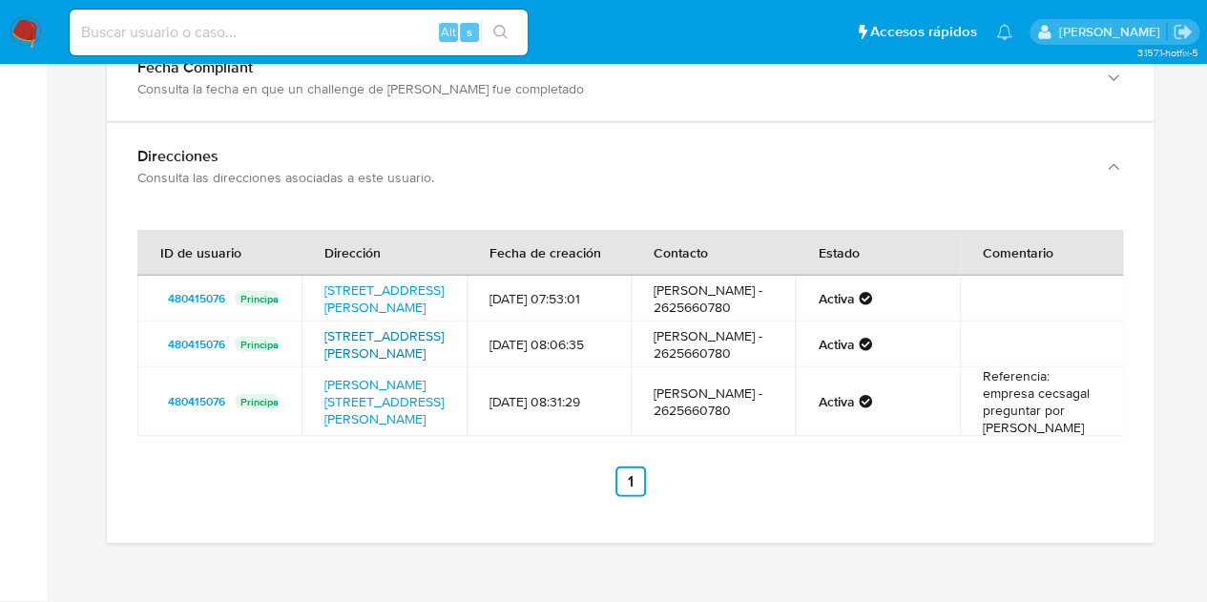
click at [361, 340] on link "[STREET_ADDRESS][PERSON_NAME]" at bounding box center [383, 344] width 119 height 36
